Goal: Task Accomplishment & Management: Use online tool/utility

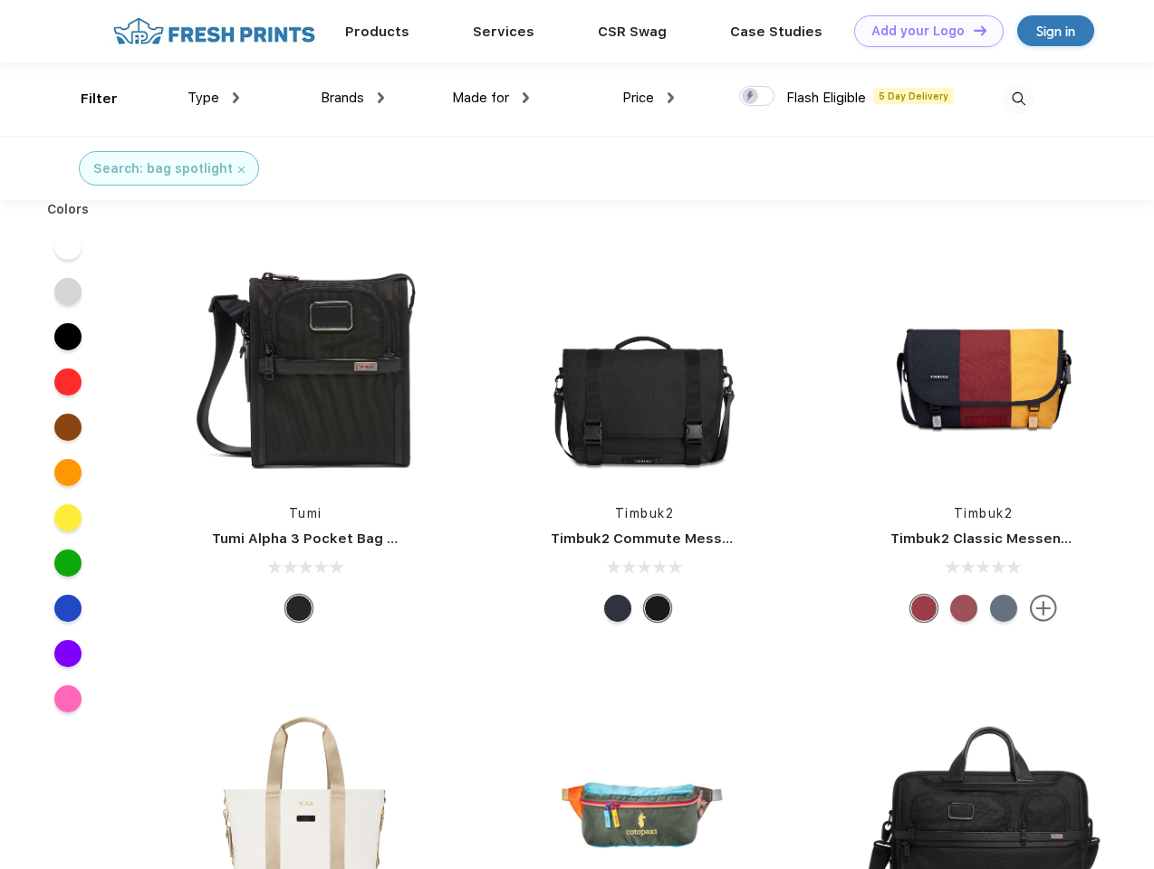
click at [922, 31] on link "Add your Logo Design Tool" at bounding box center [928, 31] width 149 height 32
click at [0, 0] on div "Design Tool" at bounding box center [0, 0] width 0 height 0
click at [972, 30] on link "Add your Logo Design Tool" at bounding box center [928, 31] width 149 height 32
click at [87, 99] on div "Filter" at bounding box center [99, 99] width 37 height 21
click at [214, 98] on span "Type" at bounding box center [203, 98] width 32 height 16
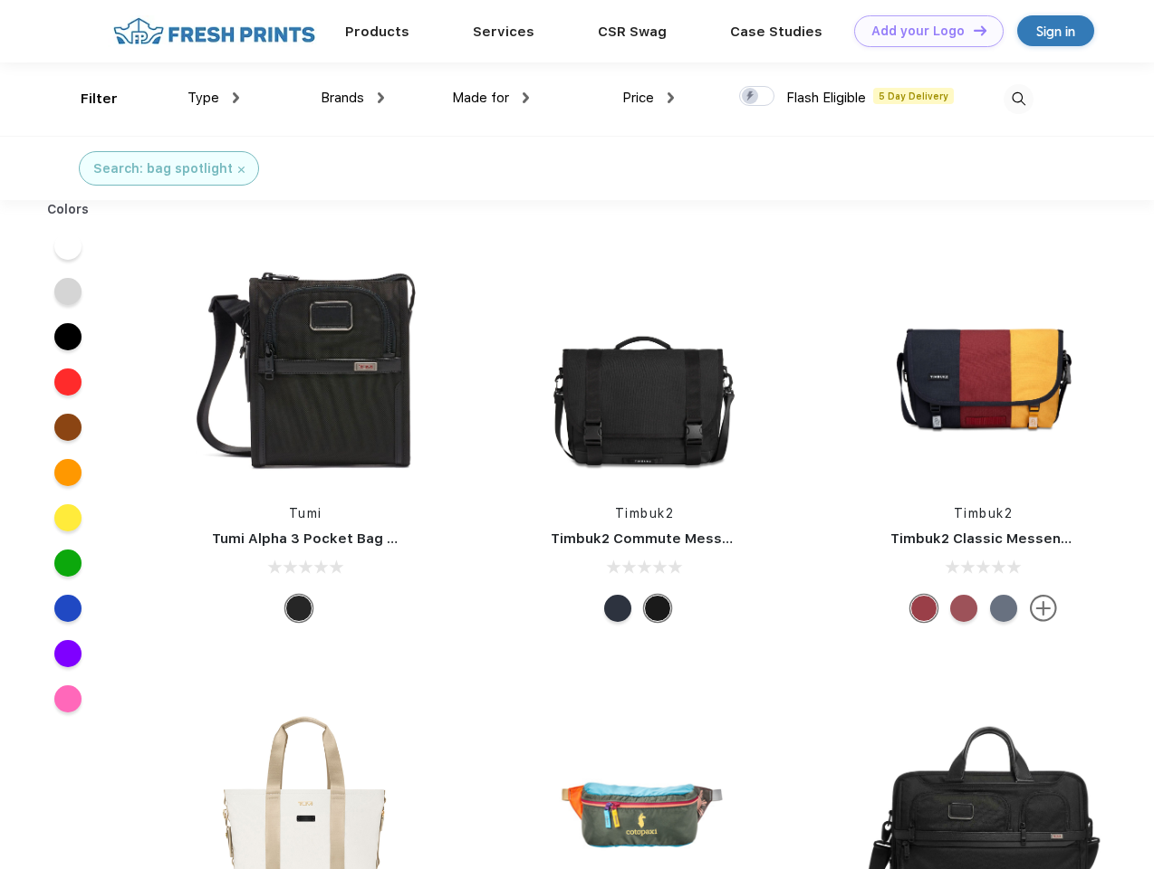
click at [352, 98] on span "Brands" at bounding box center [342, 98] width 43 height 16
click at [491, 98] on span "Made for" at bounding box center [480, 98] width 57 height 16
click at [648, 98] on span "Price" at bounding box center [638, 98] width 32 height 16
click at [757, 97] on div at bounding box center [756, 96] width 35 height 20
click at [751, 97] on input "checkbox" at bounding box center [745, 91] width 12 height 12
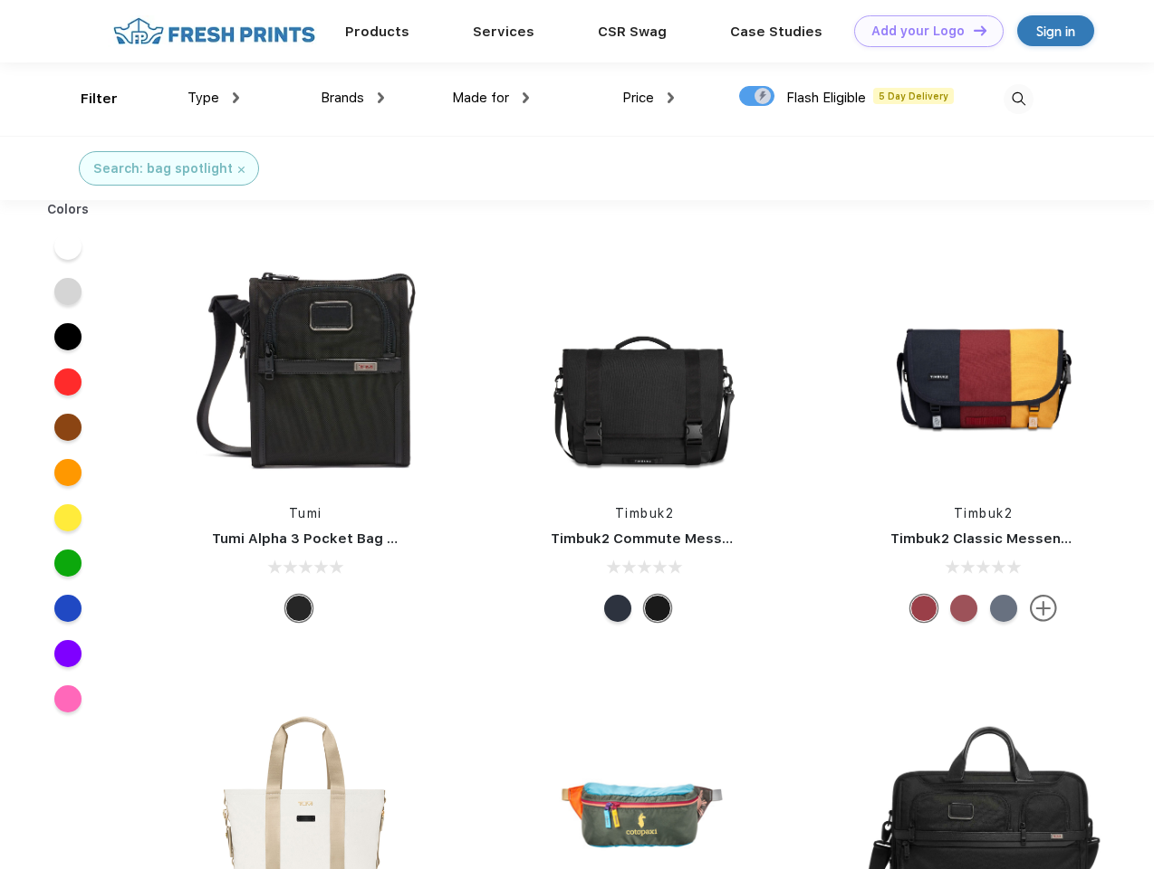
click at [1018, 99] on img at bounding box center [1018, 99] width 30 height 30
